Goal: Information Seeking & Learning: Understand process/instructions

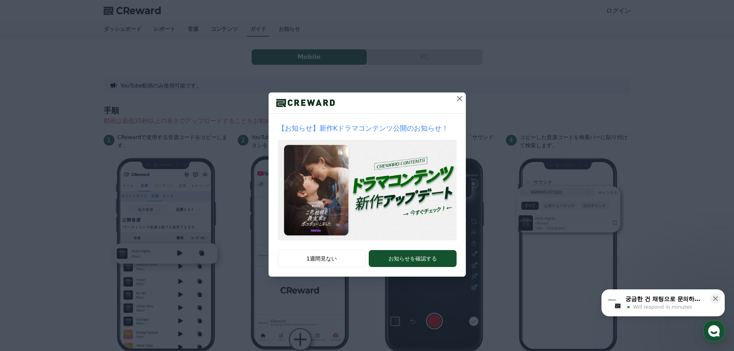
click at [457, 97] on icon at bounding box center [459, 98] width 9 height 9
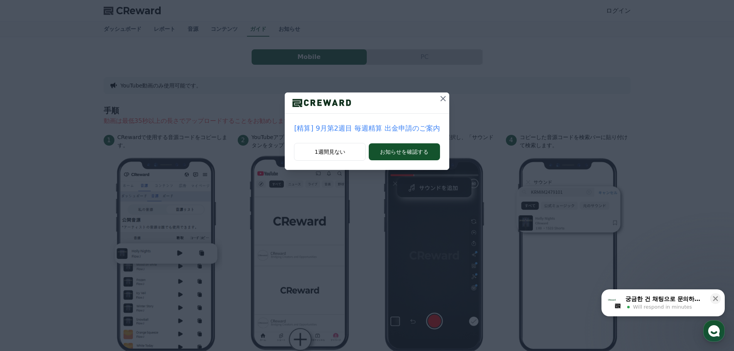
click at [438, 96] on icon at bounding box center [442, 98] width 9 height 9
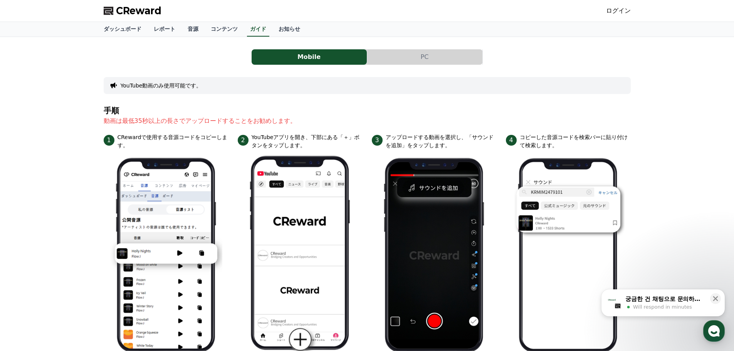
click at [460, 52] on button "PC" at bounding box center [424, 56] width 115 height 15
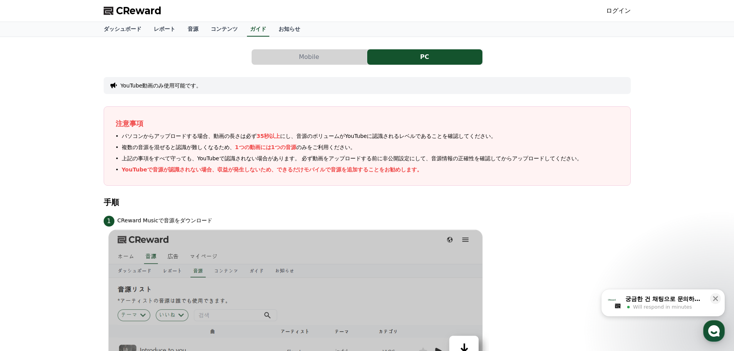
click at [336, 55] on button "Mobile" at bounding box center [309, 56] width 115 height 15
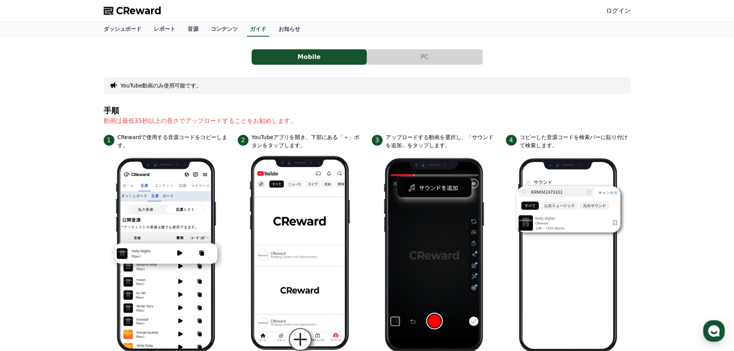
click at [193, 71] on div "Mobile PC YouTube動画のみ使用可能です。 手順 動画は最低35秒以上の長さでアップロードすることをお勧めします。 1 CRewardで使用する…" at bounding box center [367, 324] width 527 height 563
click at [120, 29] on link "ダッシュボード" at bounding box center [122, 29] width 50 height 15
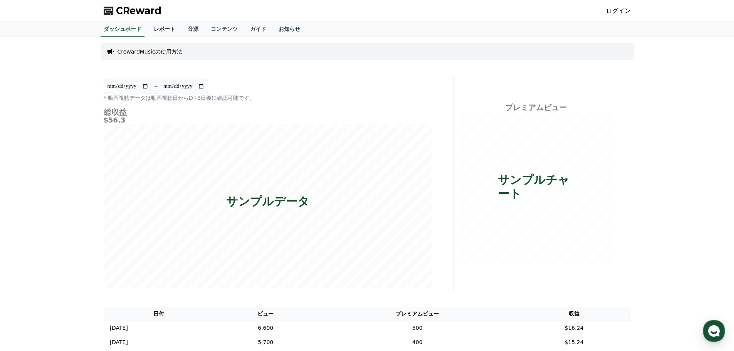
click at [148, 27] on link "レポート" at bounding box center [165, 29] width 34 height 15
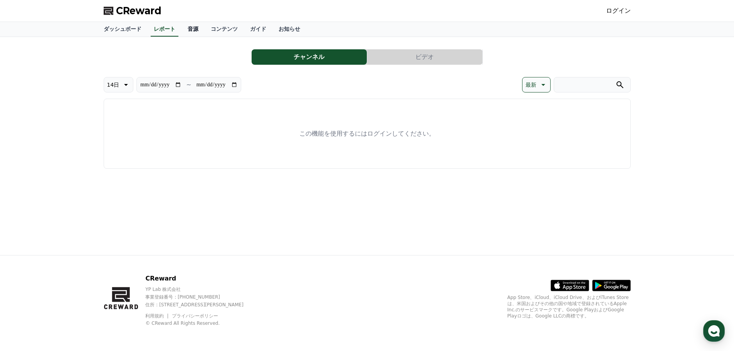
click at [182, 30] on link "音源" at bounding box center [192, 29] width 23 height 15
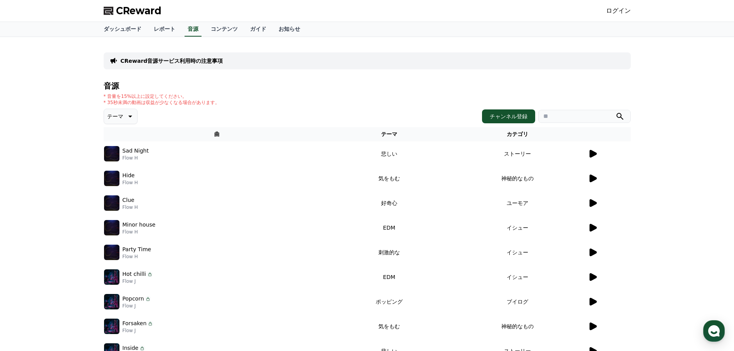
click at [183, 59] on p "CReward音源サービス利用時の注意事項" at bounding box center [172, 61] width 102 height 8
